Goal: Information Seeking & Learning: Understand process/instructions

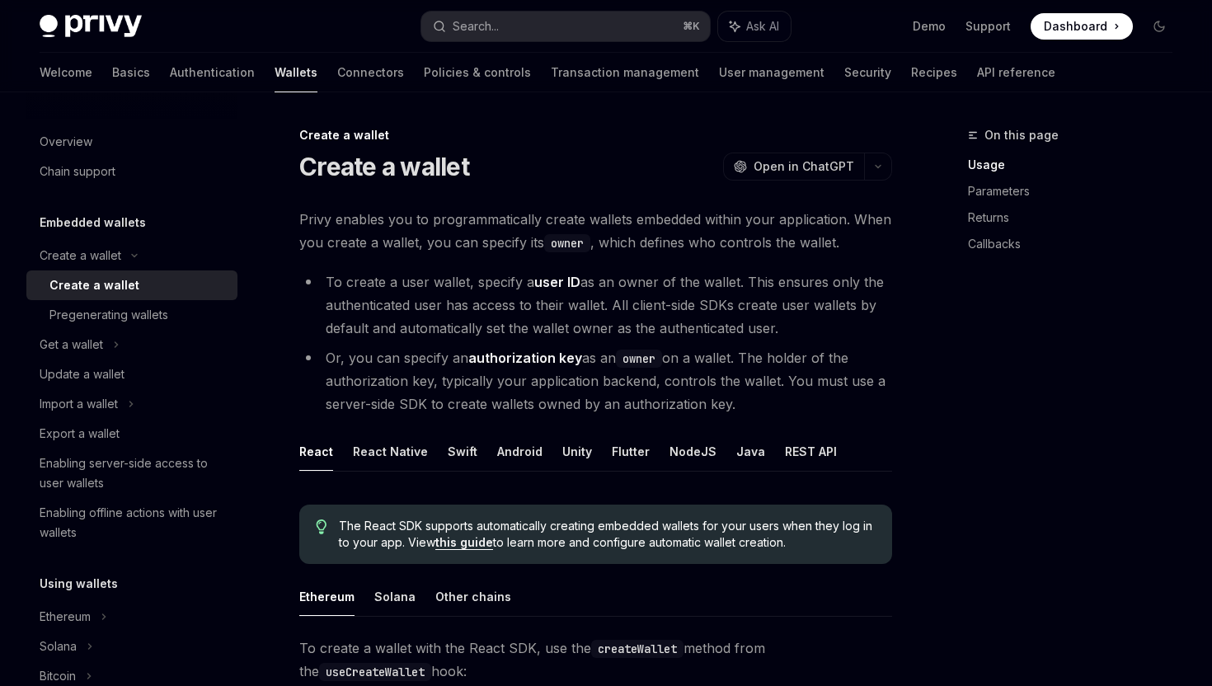
click at [525, 310] on li "To create a user wallet, specify a user ID as an owner of the wallet. This ensu…" at bounding box center [595, 304] width 593 height 69
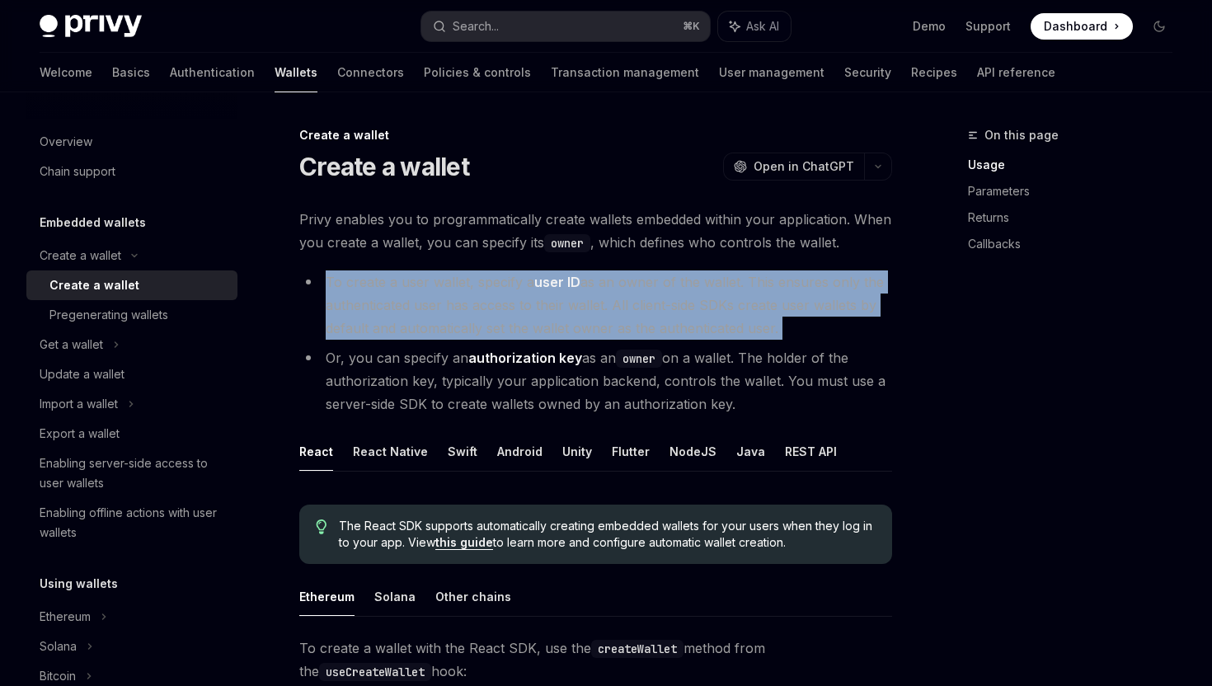
click at [525, 310] on li "To create a user wallet, specify a user ID as an owner of the wallet. This ensu…" at bounding box center [595, 304] width 593 height 69
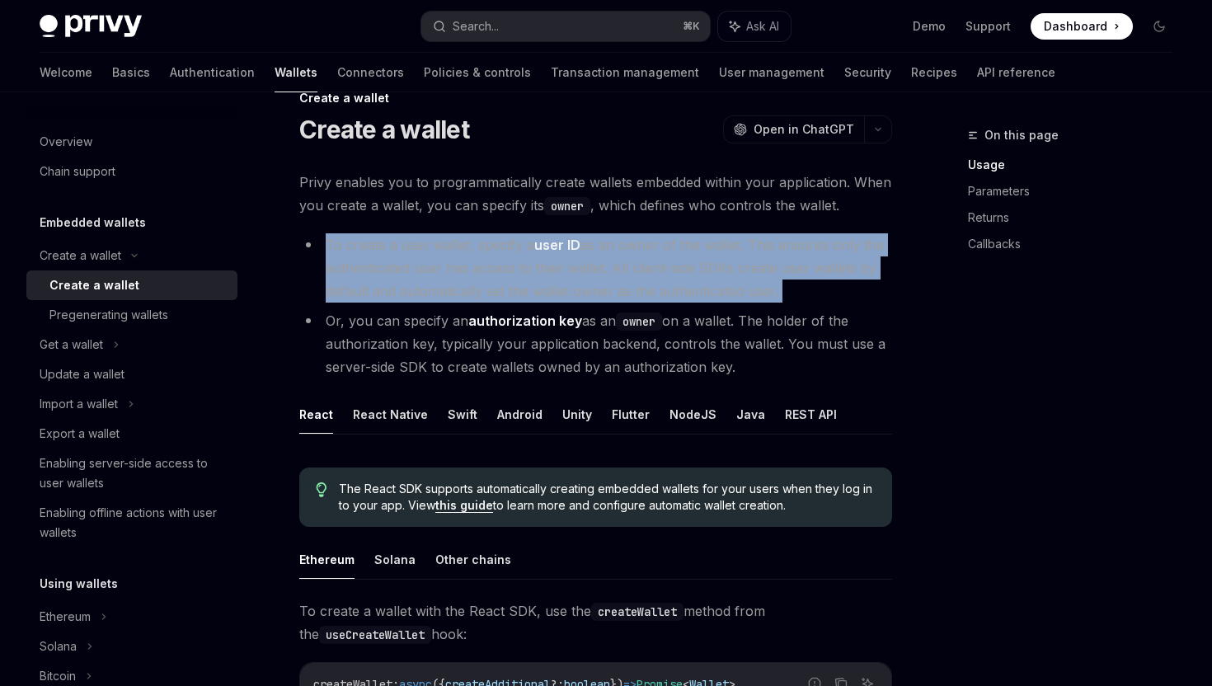
scroll to position [38, 0]
click at [543, 248] on strong "user ID" at bounding box center [557, 244] width 46 height 16
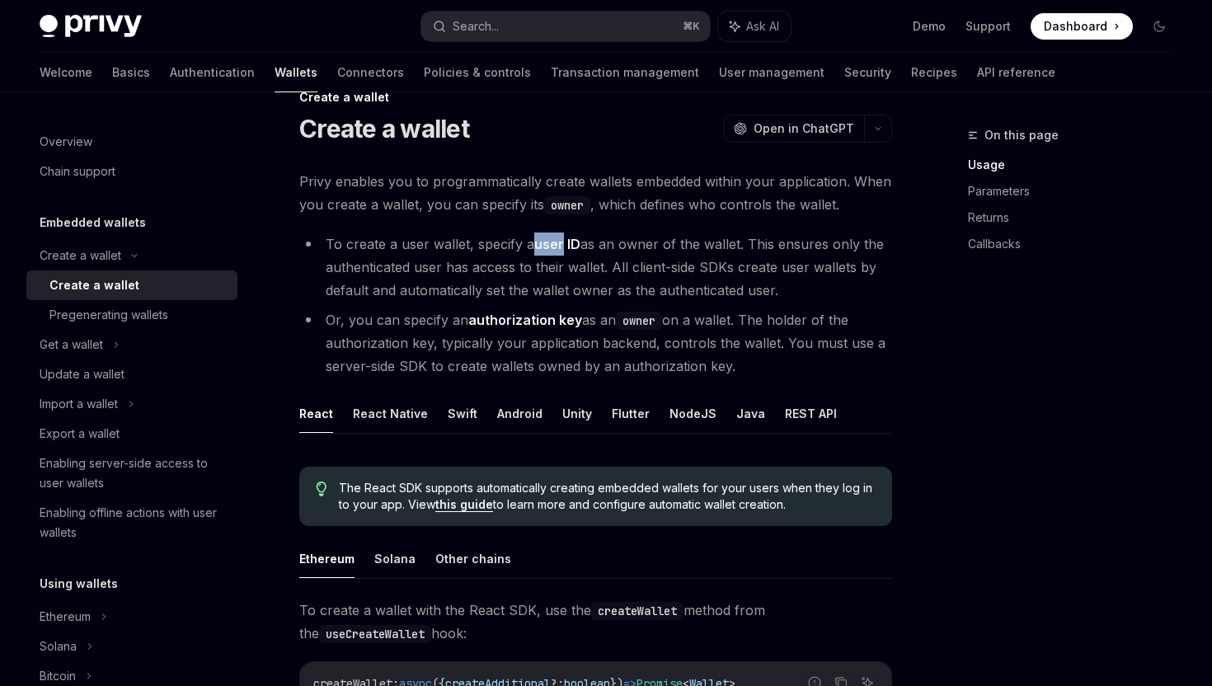
click at [543, 248] on strong "user ID" at bounding box center [557, 244] width 46 height 16
click at [575, 244] on strong "user ID" at bounding box center [557, 244] width 46 height 16
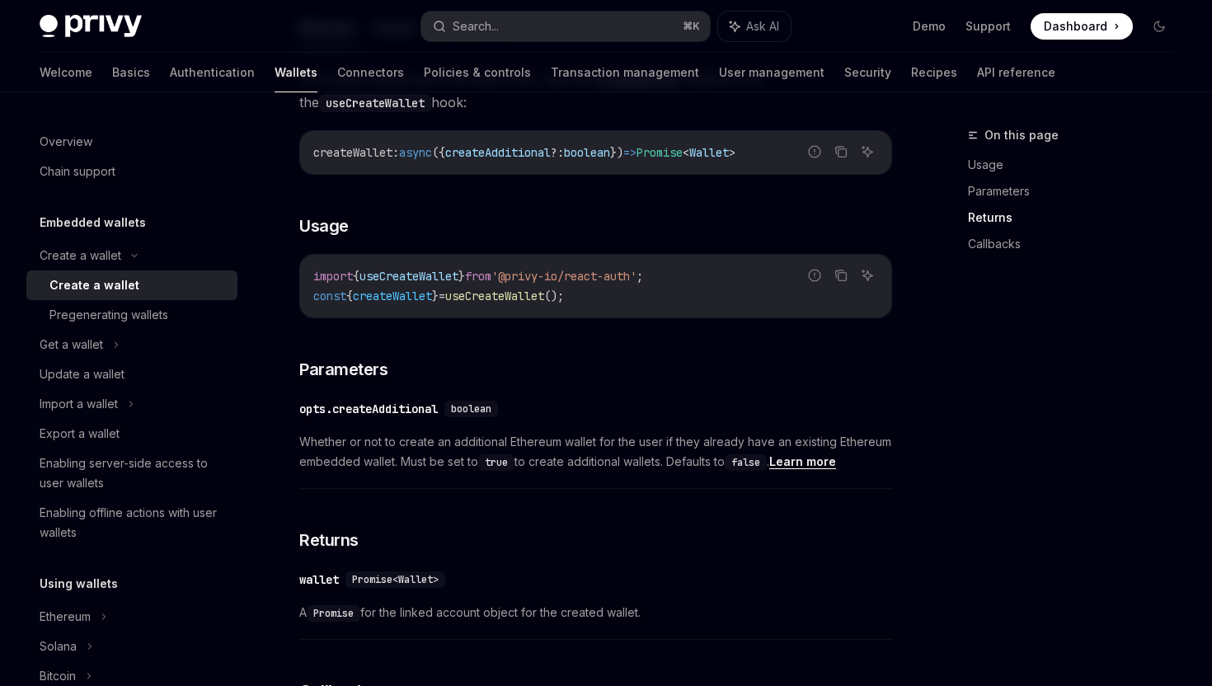
scroll to position [0, 0]
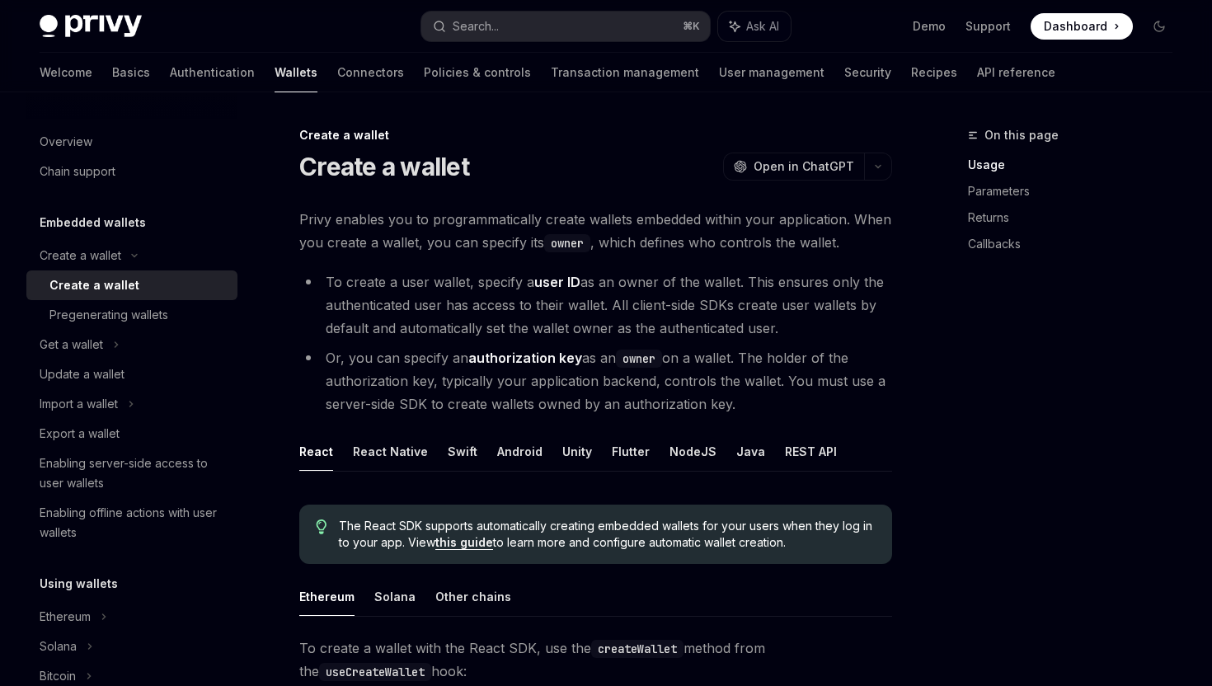
click at [367, 302] on li "To create a user wallet, specify a user ID as an owner of the wallet. This ensu…" at bounding box center [595, 304] width 593 height 69
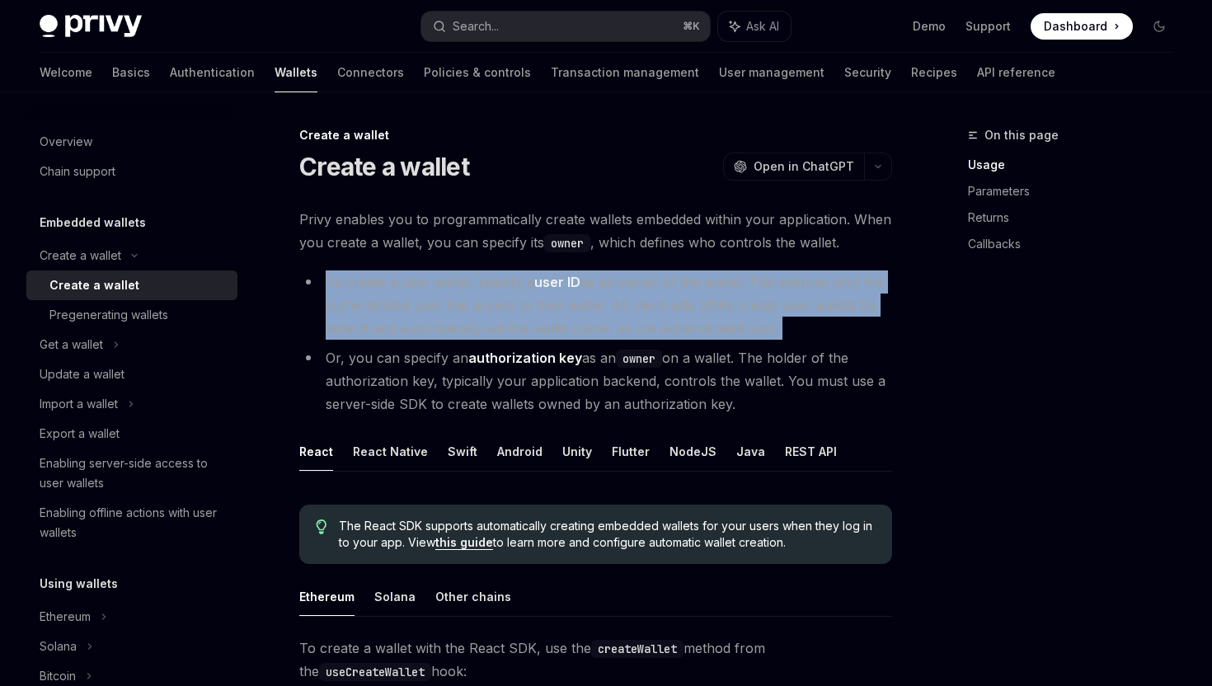
click at [367, 302] on li "To create a user wallet, specify a user ID as an owner of the wallet. This ensu…" at bounding box center [595, 304] width 593 height 69
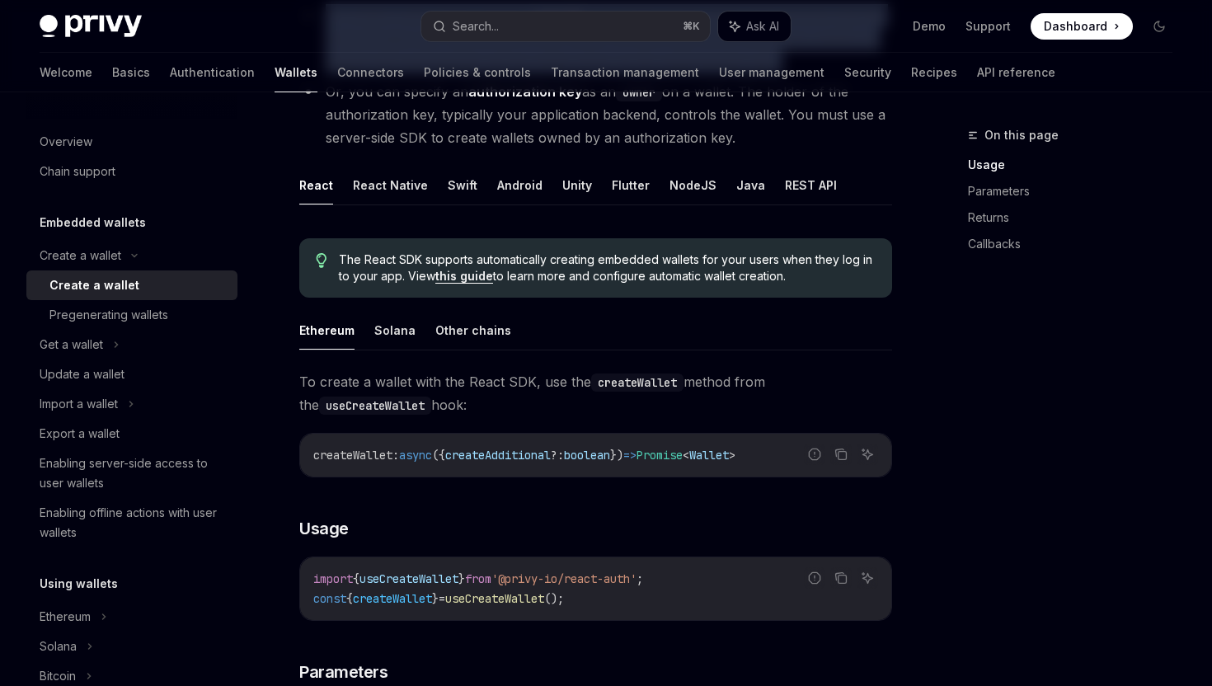
scroll to position [195, 0]
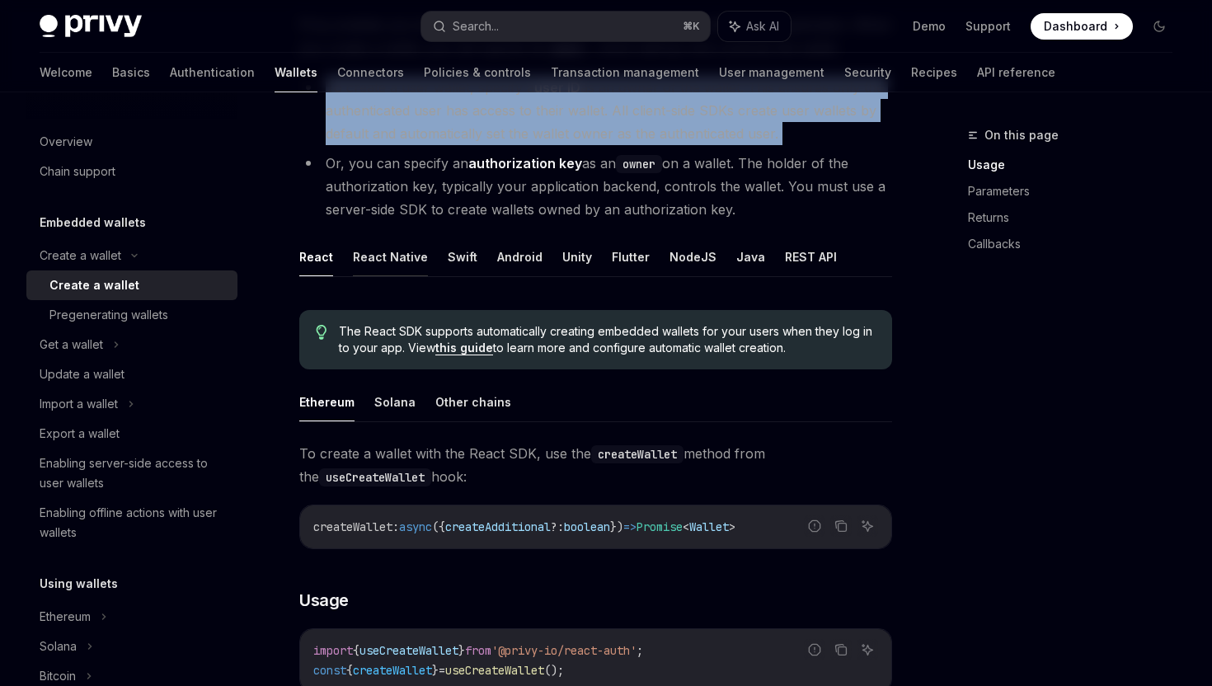
click at [376, 253] on button "React Native" at bounding box center [390, 256] width 75 height 39
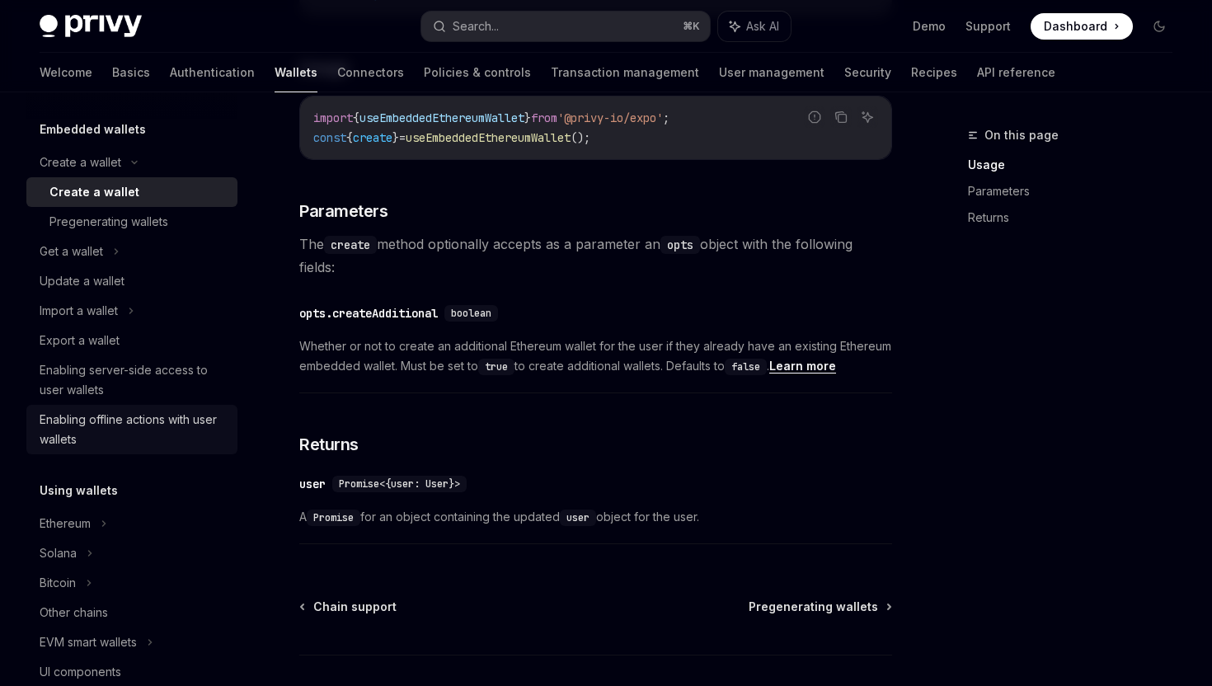
scroll to position [116, 0]
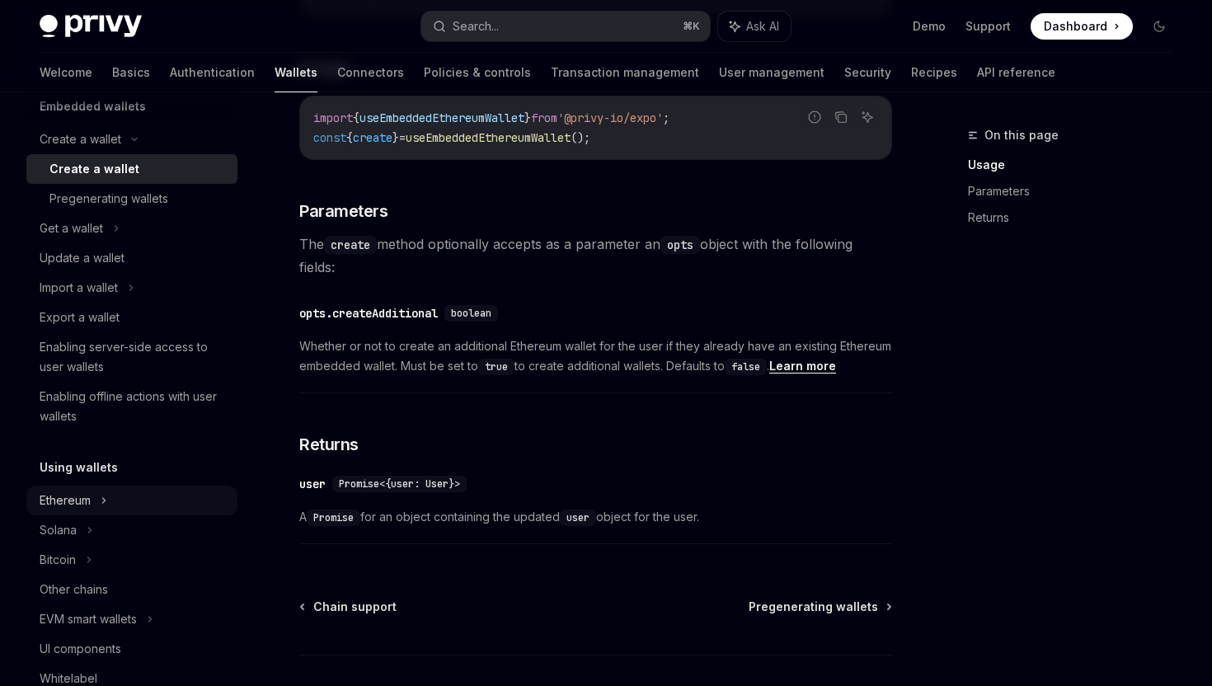
click at [107, 494] on icon at bounding box center [104, 500] width 7 height 20
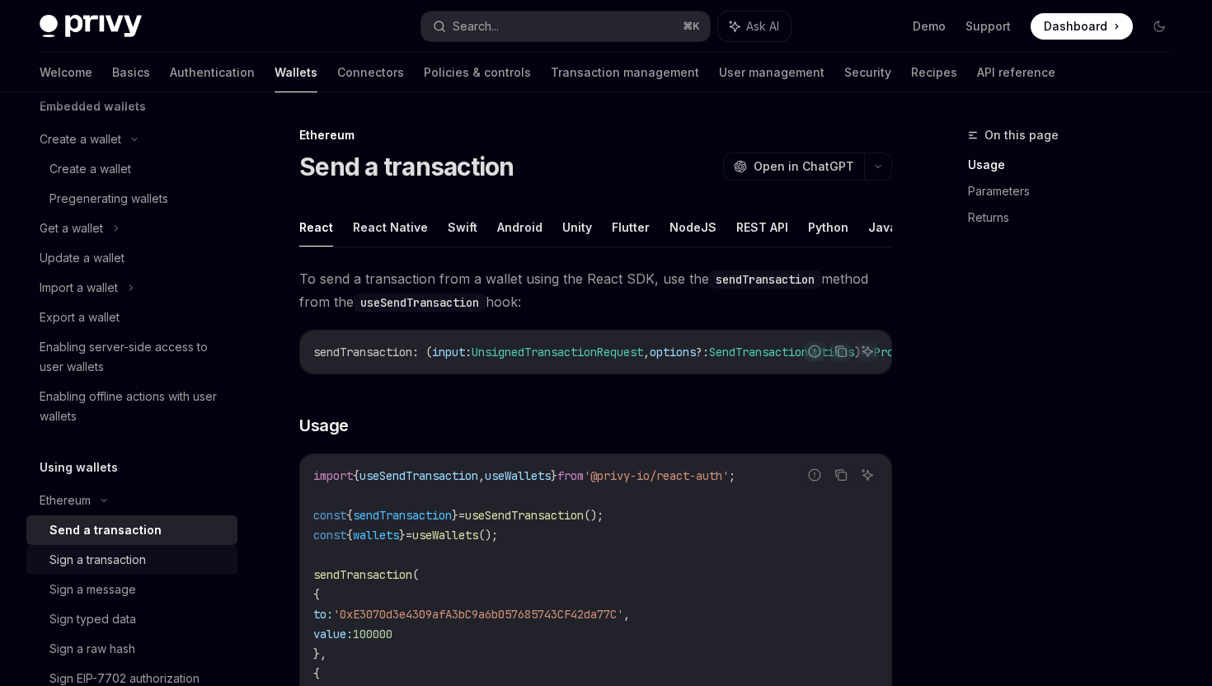
click at [112, 570] on link "Sign a transaction" at bounding box center [131, 560] width 211 height 30
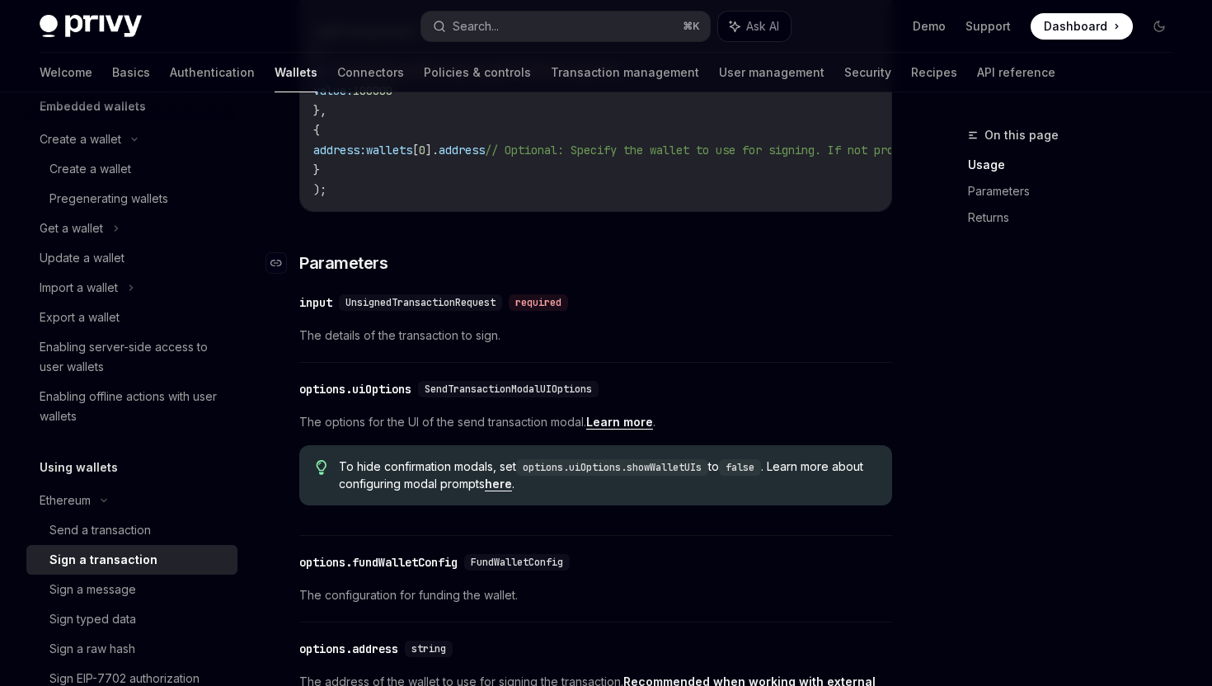
scroll to position [553, 0]
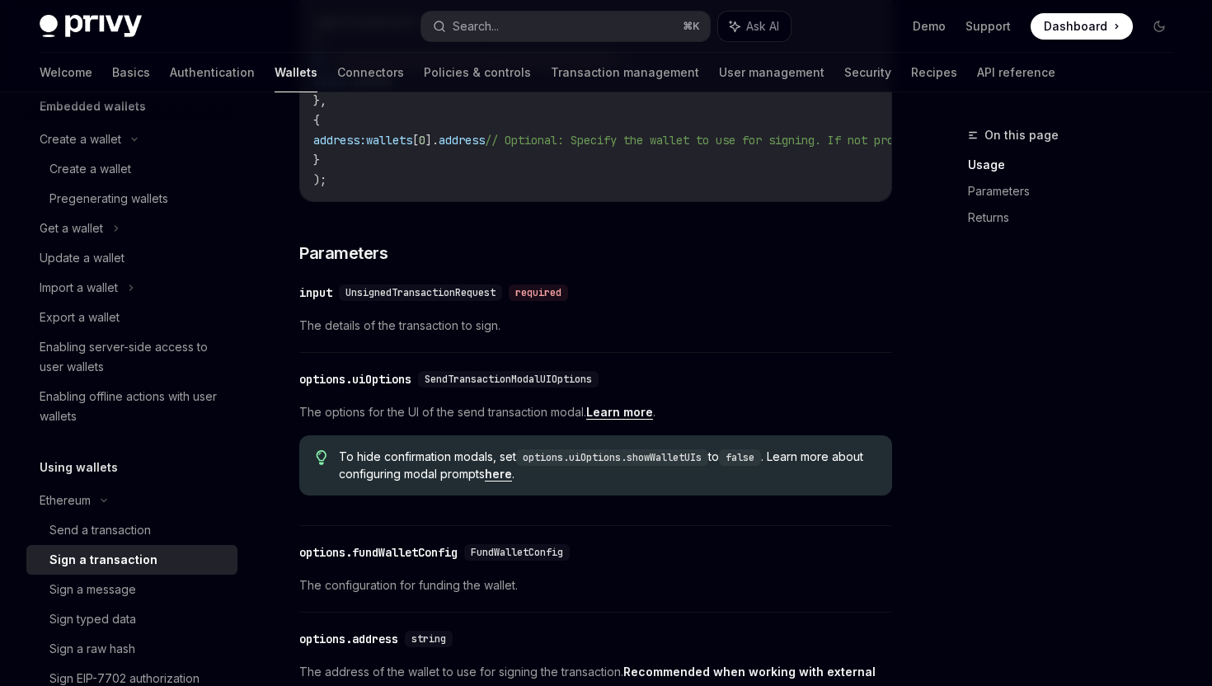
click at [620, 420] on link "Learn more" at bounding box center [619, 412] width 67 height 15
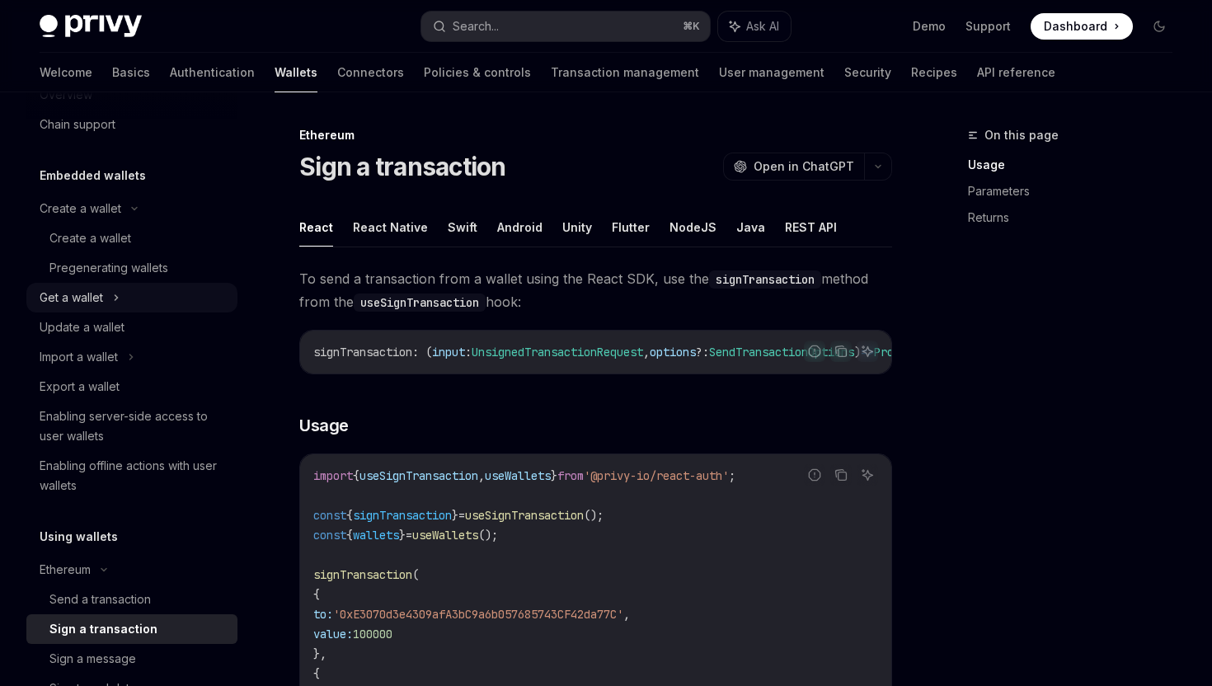
scroll to position [46, 0]
click at [106, 242] on div "Create a wallet" at bounding box center [90, 239] width 82 height 20
type textarea "*"
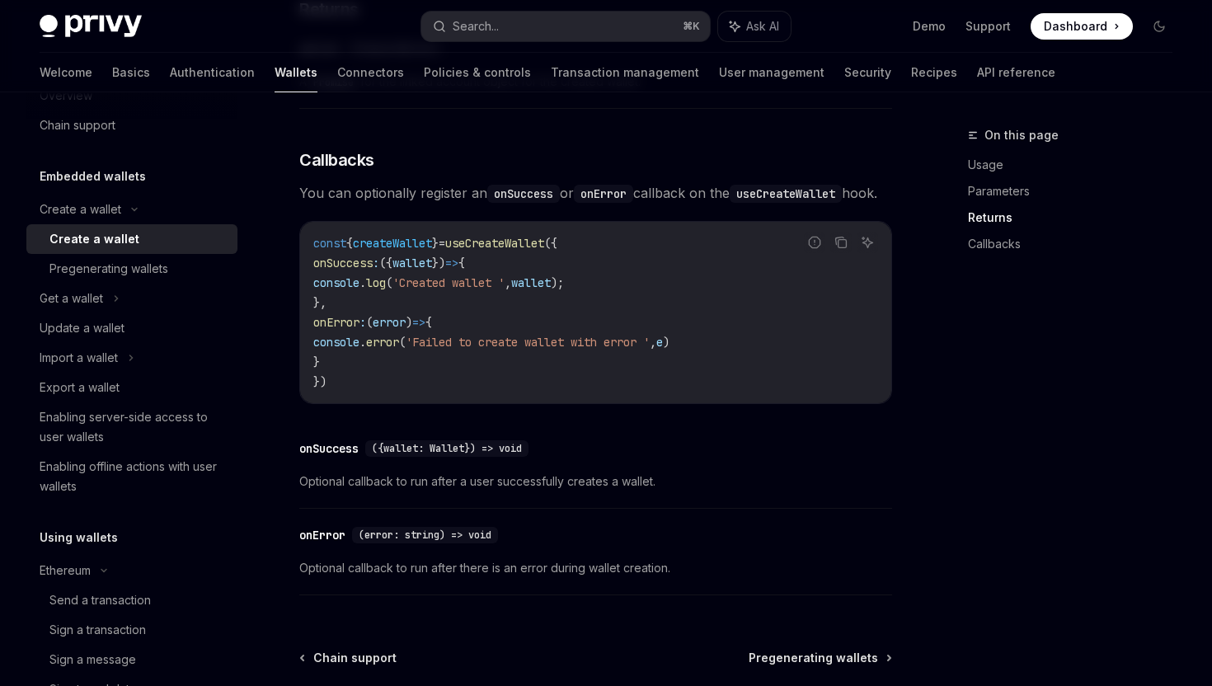
scroll to position [1127, 0]
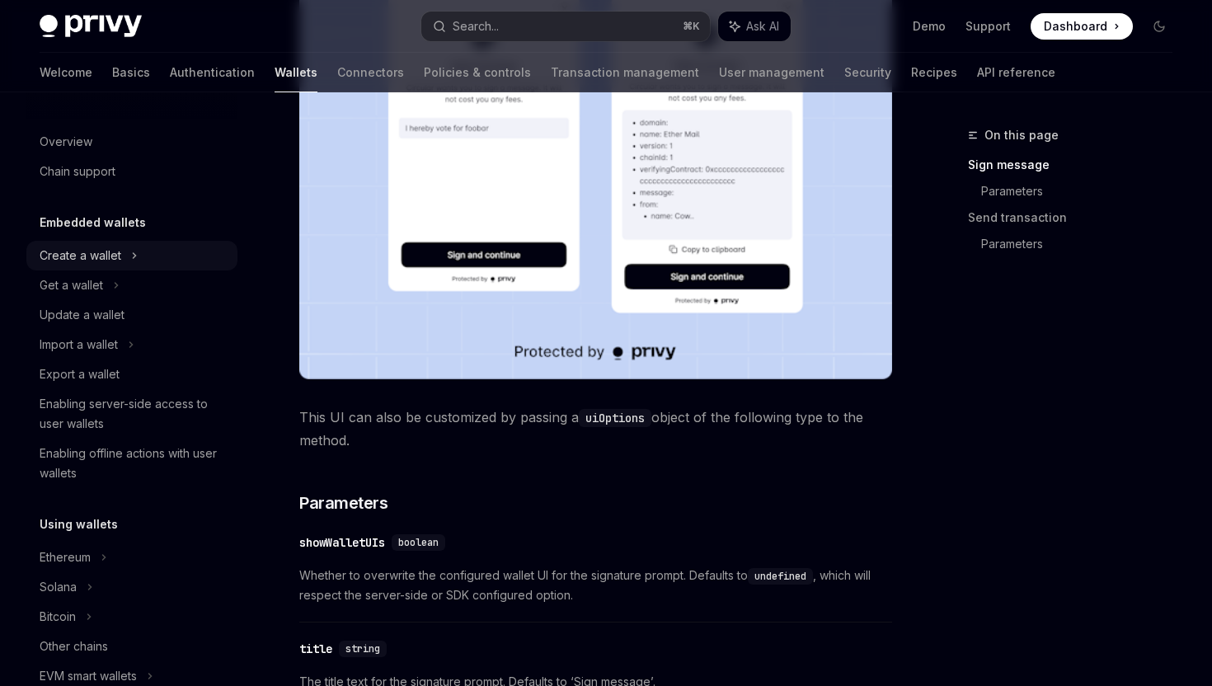
click at [106, 247] on div "Create a wallet" at bounding box center [81, 256] width 82 height 20
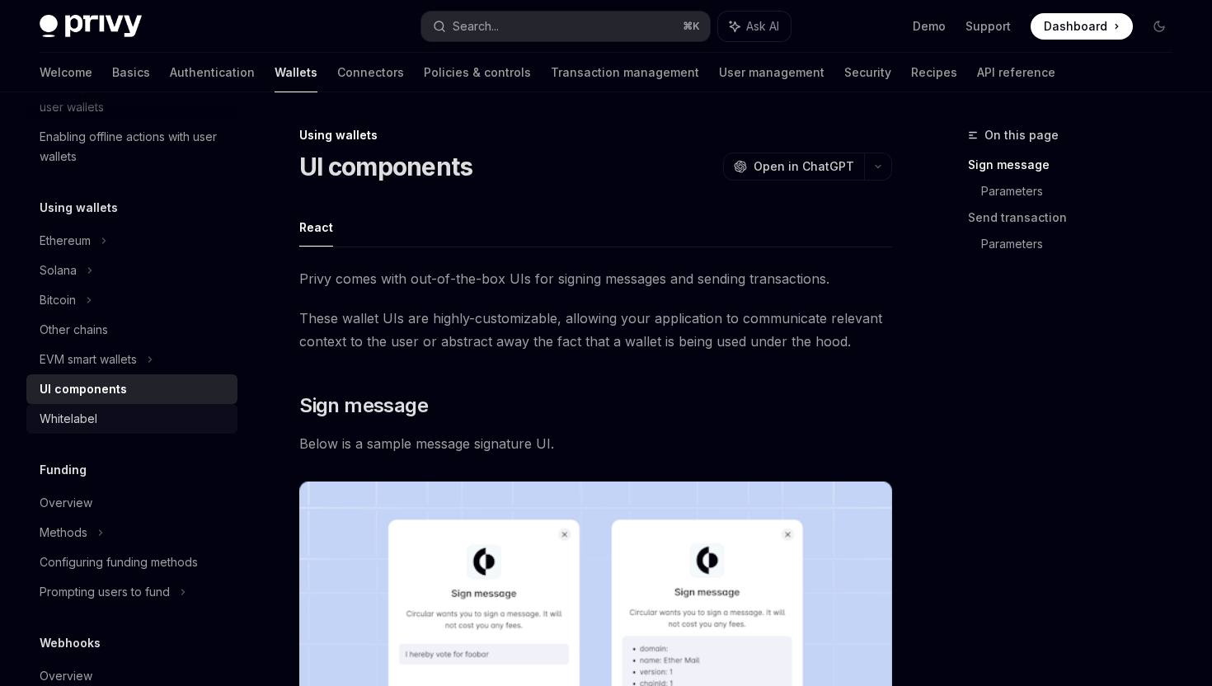
click at [118, 418] on div "Whitelabel" at bounding box center [134, 419] width 188 height 20
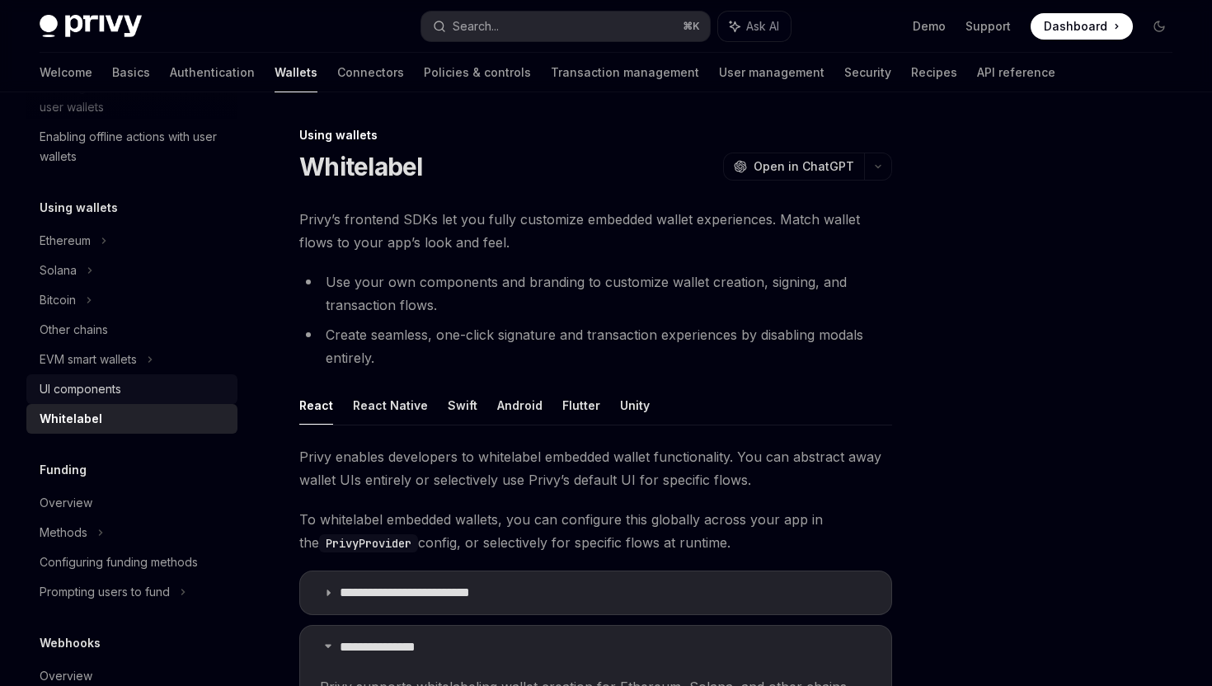
click at [131, 392] on div "UI components" at bounding box center [134, 389] width 188 height 20
type textarea "*"
